Goal: Transaction & Acquisition: Download file/media

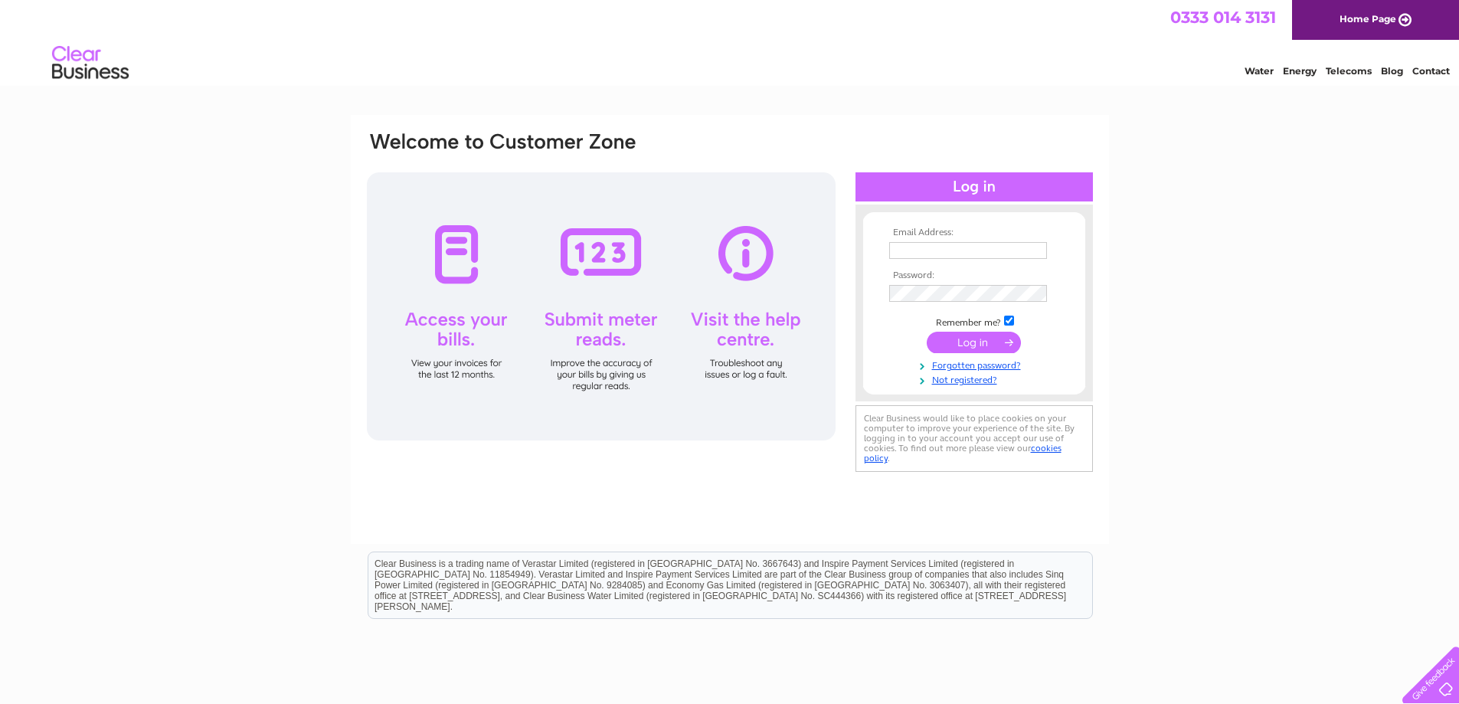
click at [934, 248] on input "text" at bounding box center [968, 250] width 158 height 17
paste input "dushyant@blakeberrychemist.co.uk"
type input "dushyant@blakeberrychemist.co.uk"
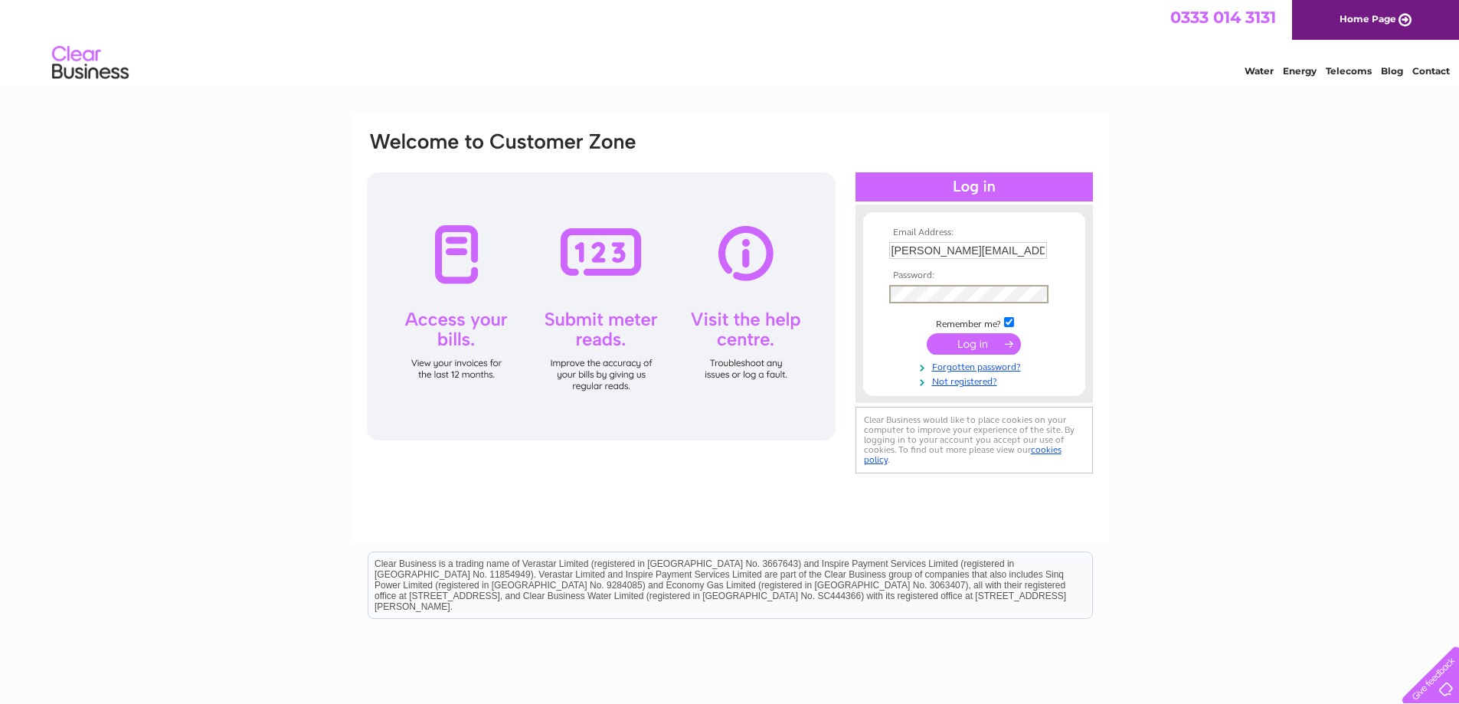
click at [972, 355] on td at bounding box center [974, 343] width 178 height 29
click at [973, 350] on input "submit" at bounding box center [974, 342] width 94 height 21
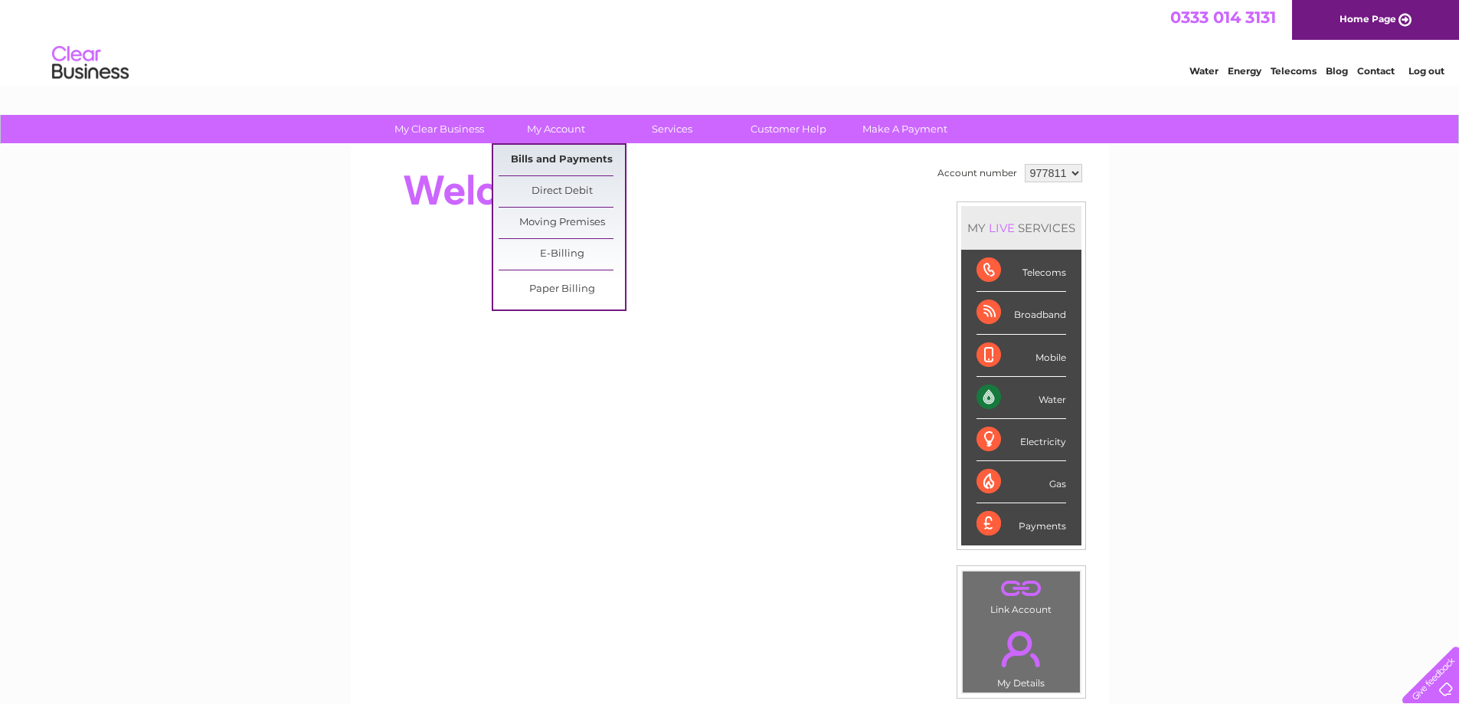
click at [554, 150] on link "Bills and Payments" at bounding box center [561, 160] width 126 height 31
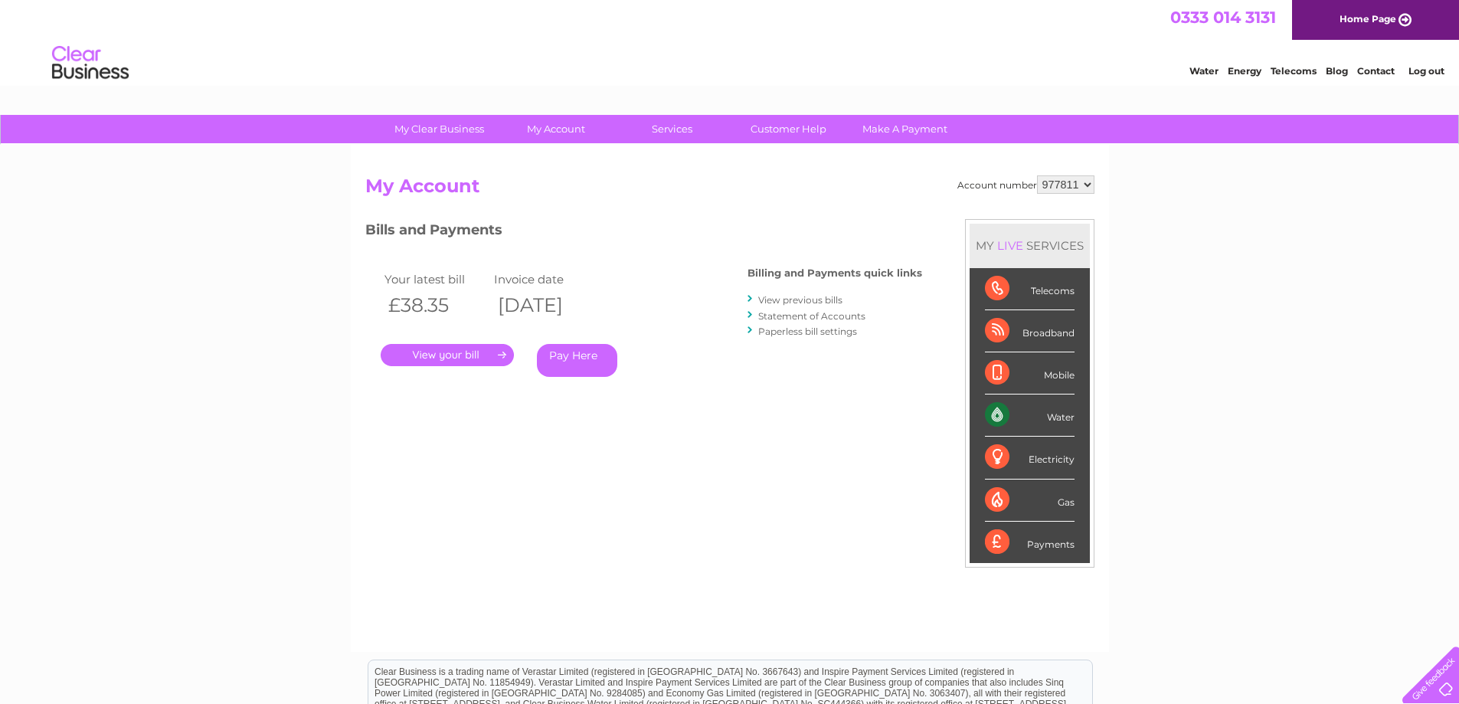
click at [492, 363] on link "." at bounding box center [447, 355] width 133 height 22
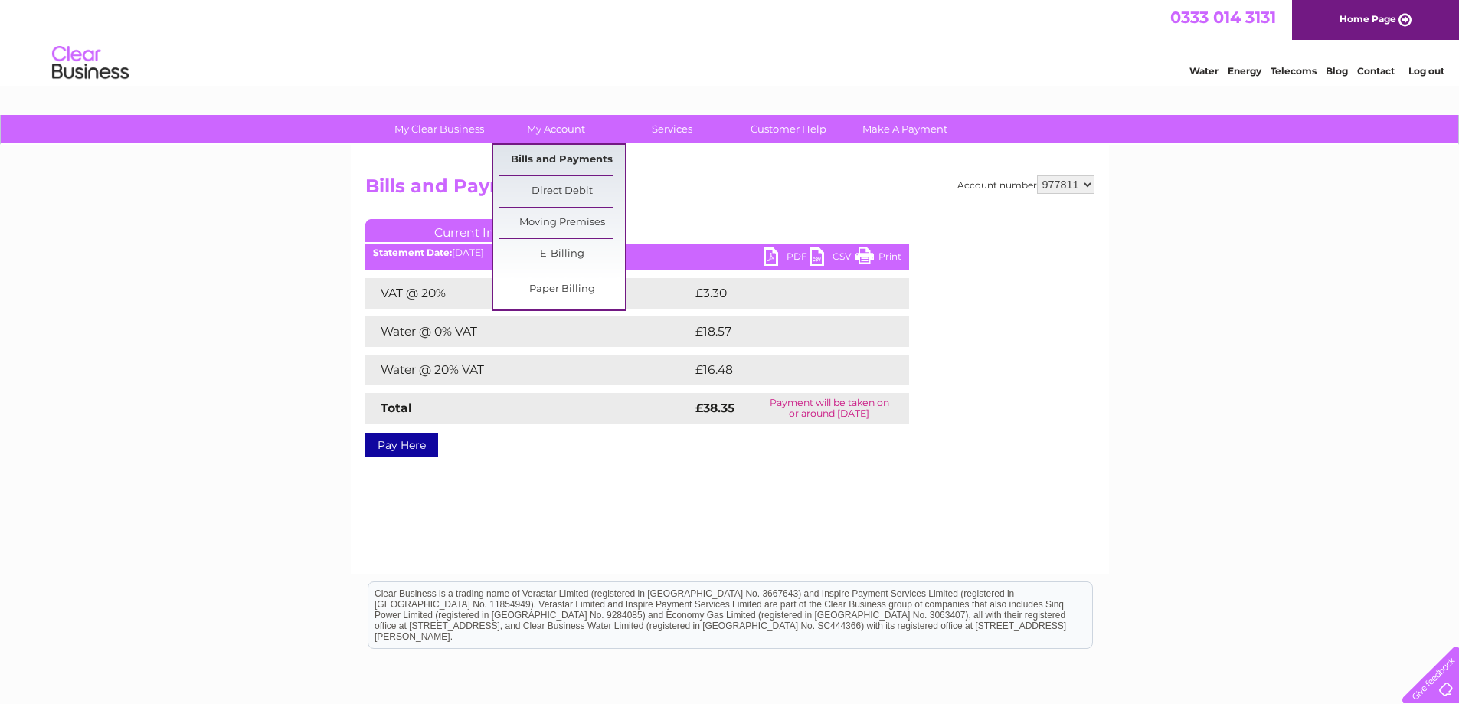
click at [568, 154] on link "Bills and Payments" at bounding box center [561, 160] width 126 height 31
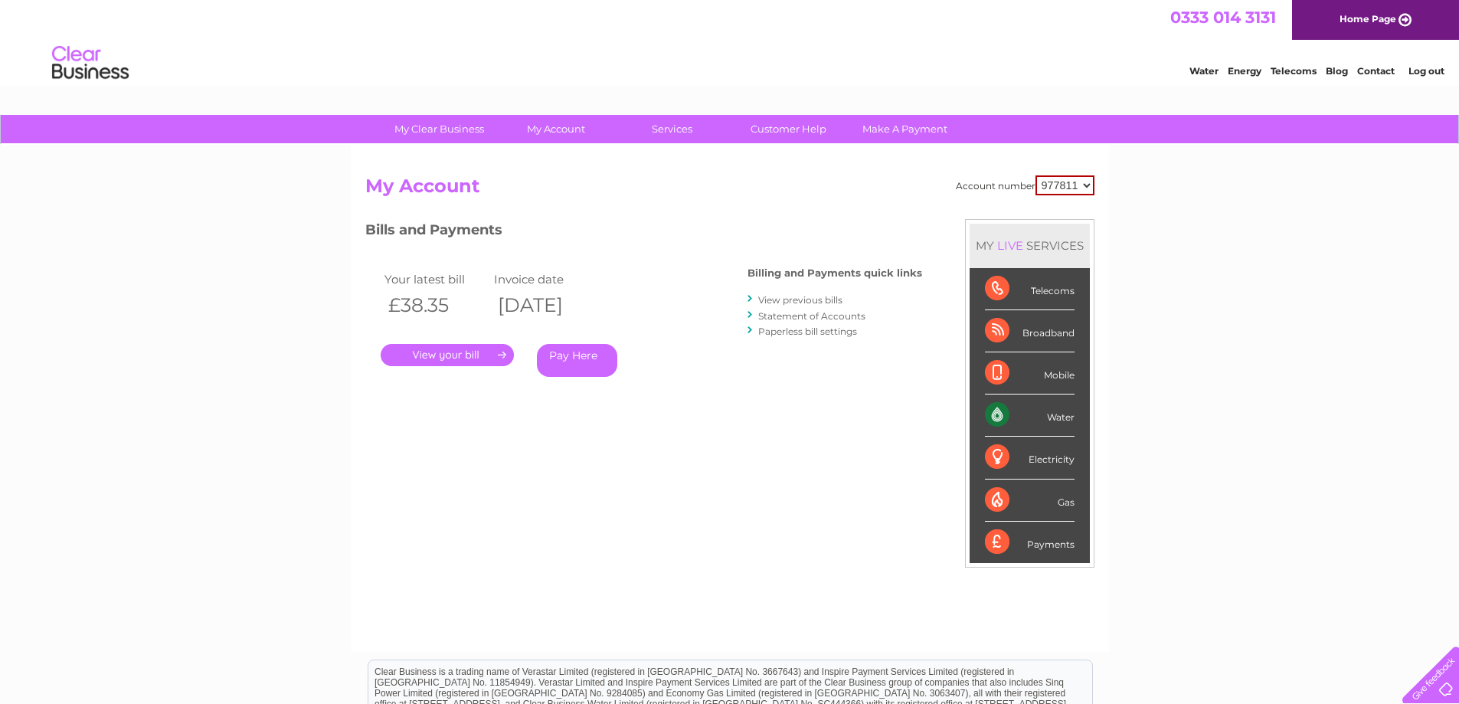
click at [809, 296] on link "View previous bills" at bounding box center [800, 299] width 84 height 11
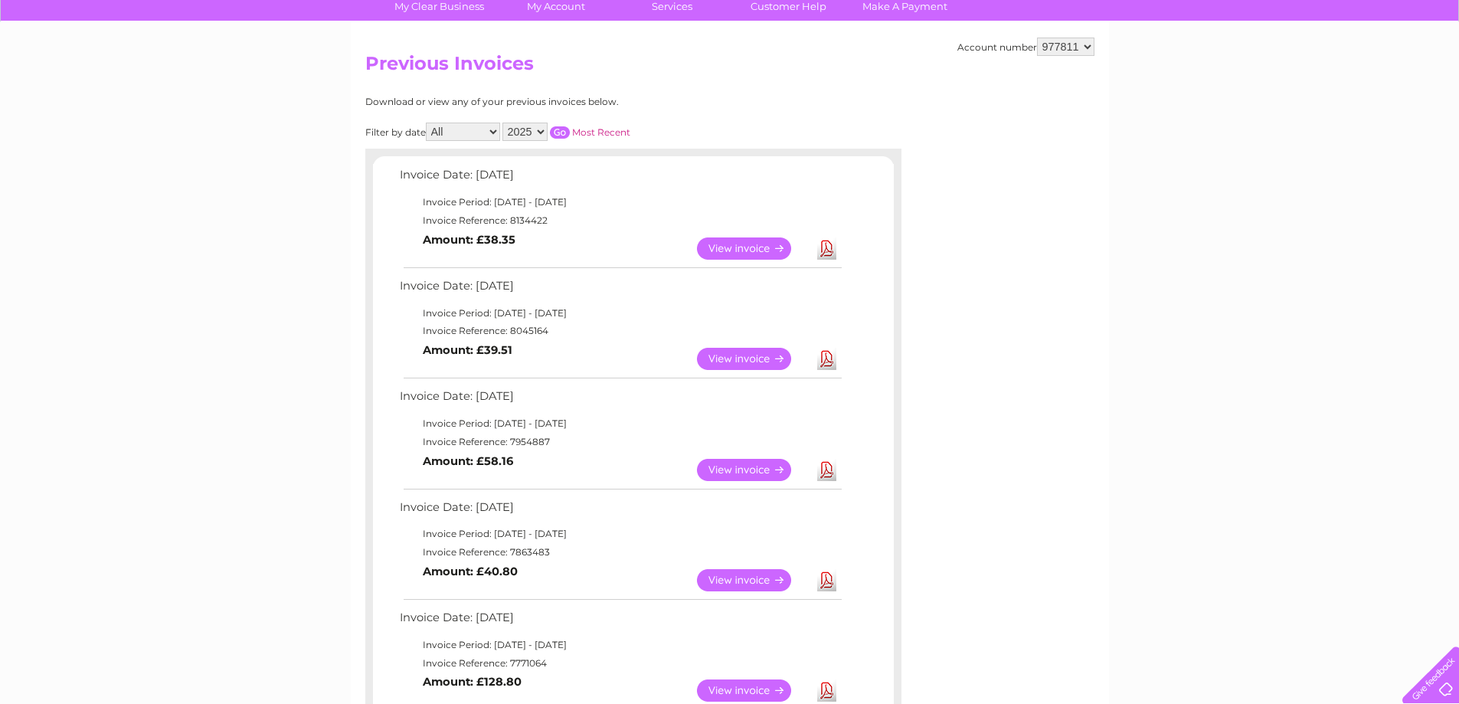
scroll to position [153, 0]
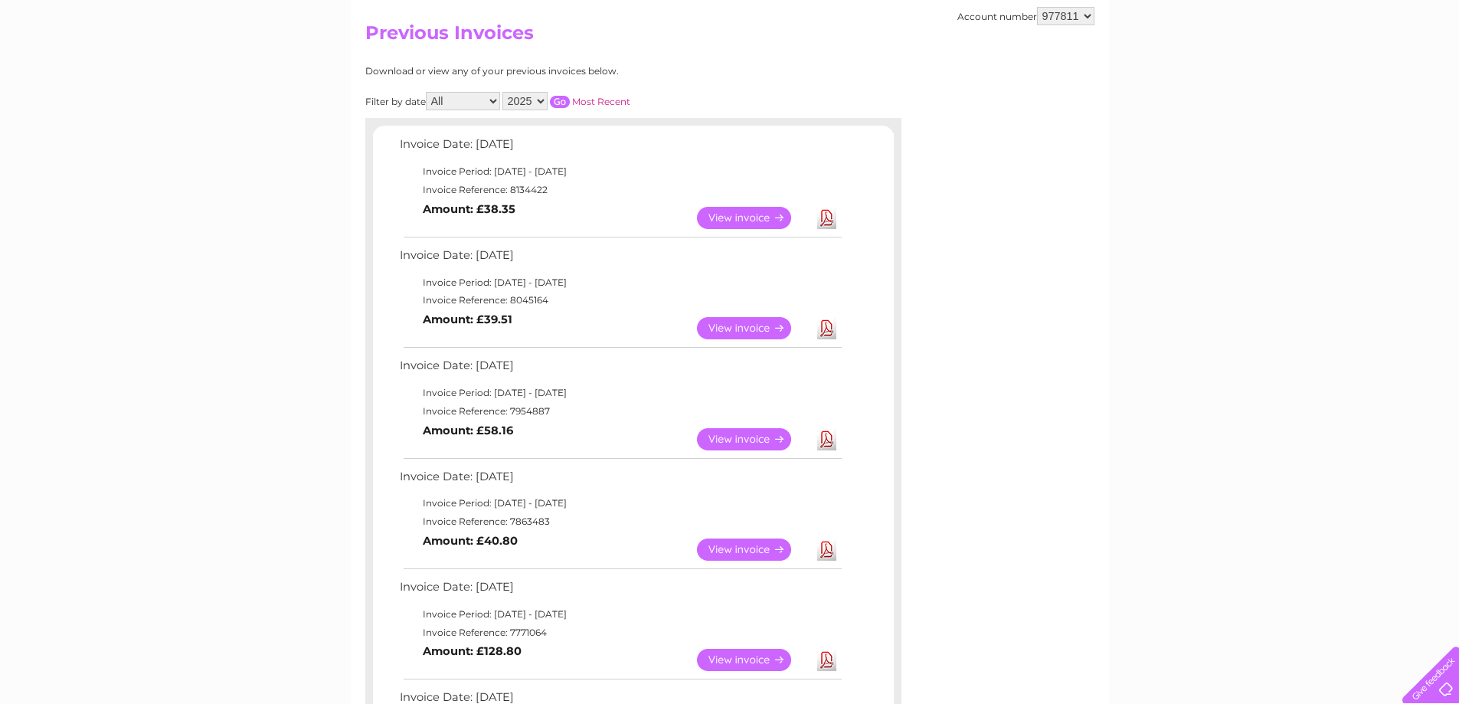
click at [820, 440] on link "Download" at bounding box center [826, 439] width 19 height 22
click at [826, 329] on link "Download" at bounding box center [826, 328] width 19 height 22
click at [831, 225] on link "Download" at bounding box center [826, 218] width 19 height 22
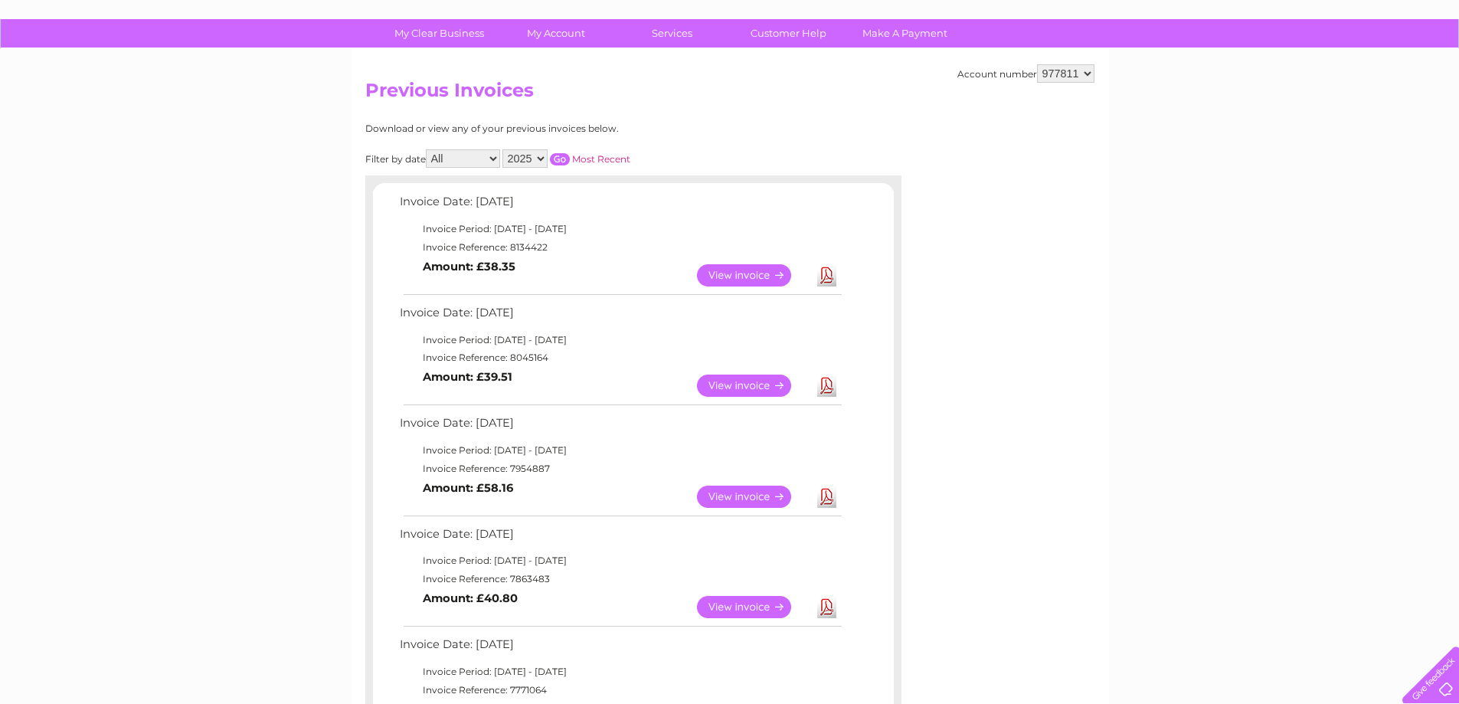
scroll to position [0, 0]
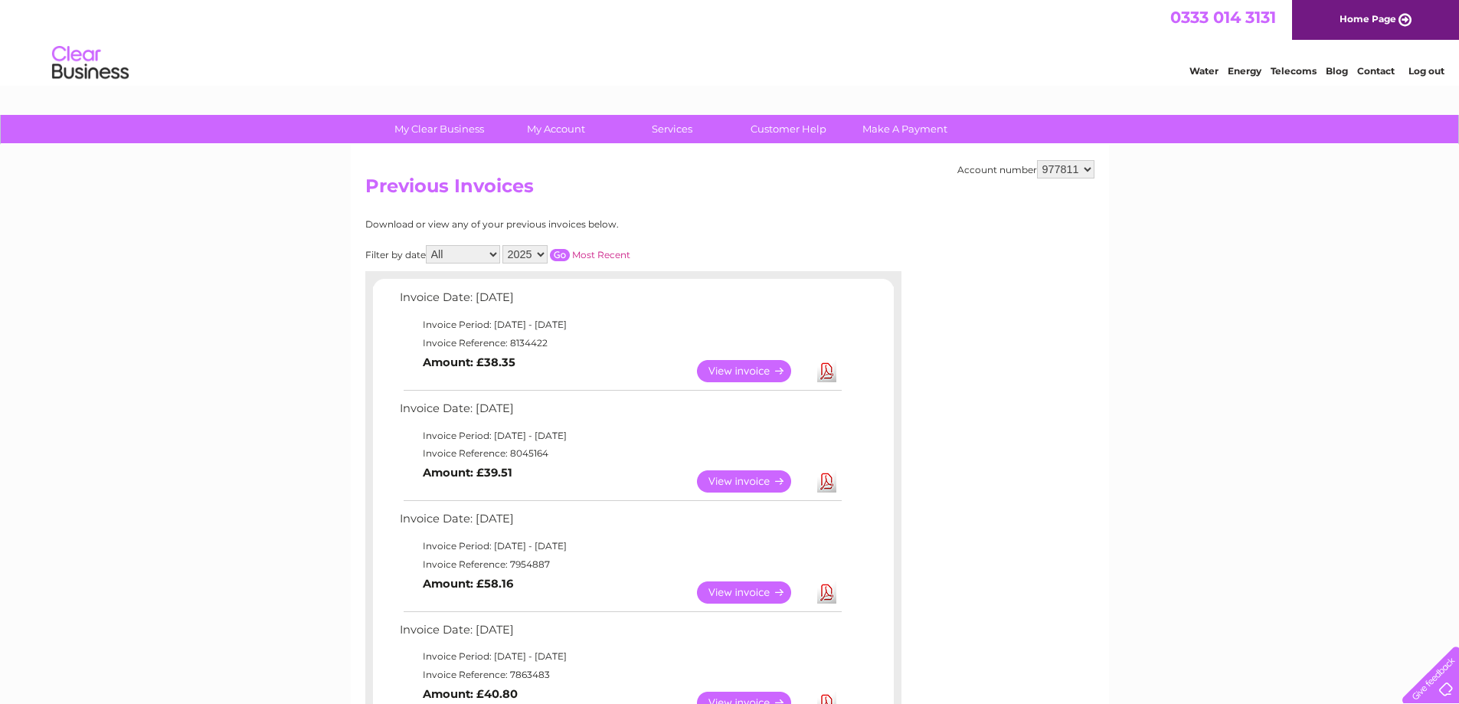
click at [1085, 169] on select "977811 977813" at bounding box center [1065, 169] width 57 height 18
select select "977813"
click at [1037, 160] on select "977811 977813" at bounding box center [1065, 169] width 57 height 18
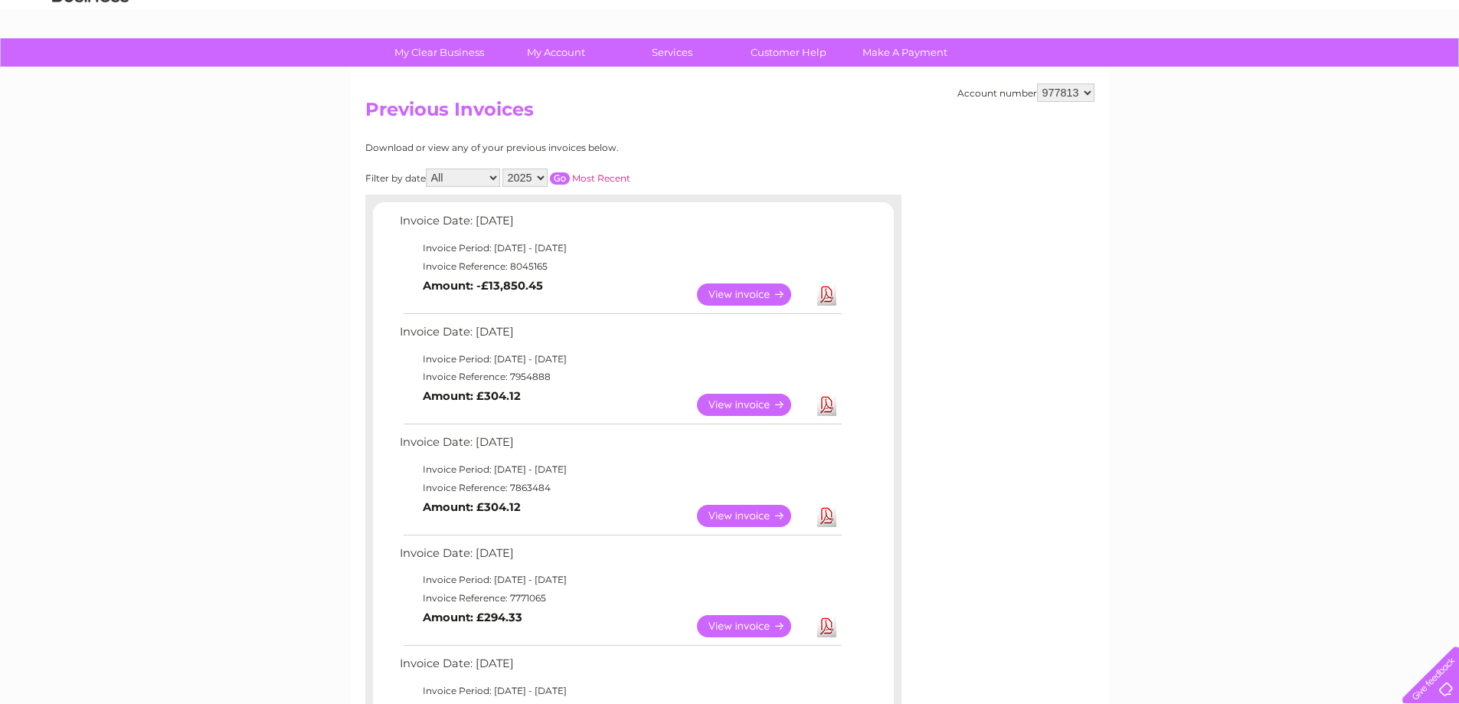
scroll to position [153, 0]
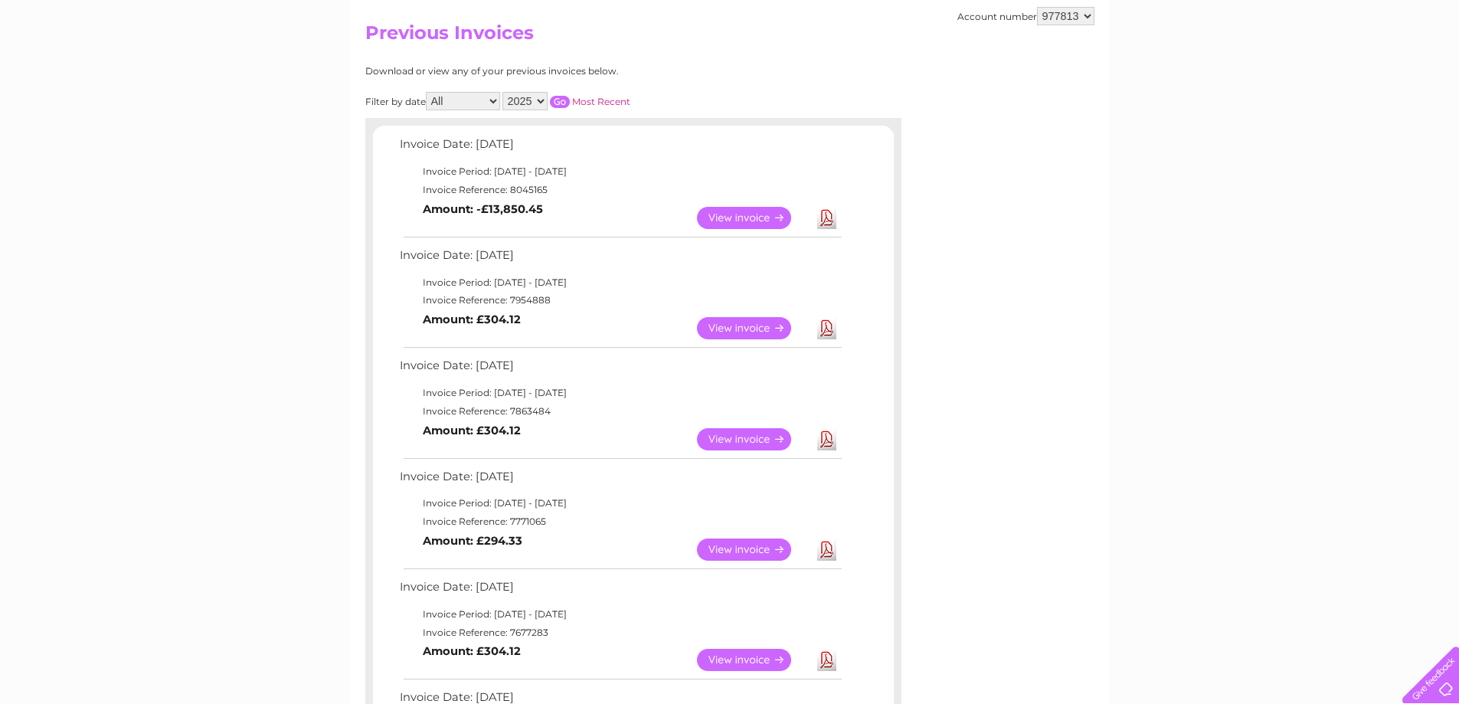
click at [828, 327] on link "Download" at bounding box center [826, 328] width 19 height 22
click at [826, 218] on link "Download" at bounding box center [826, 218] width 19 height 22
